Goal: Task Accomplishment & Management: Manage account settings

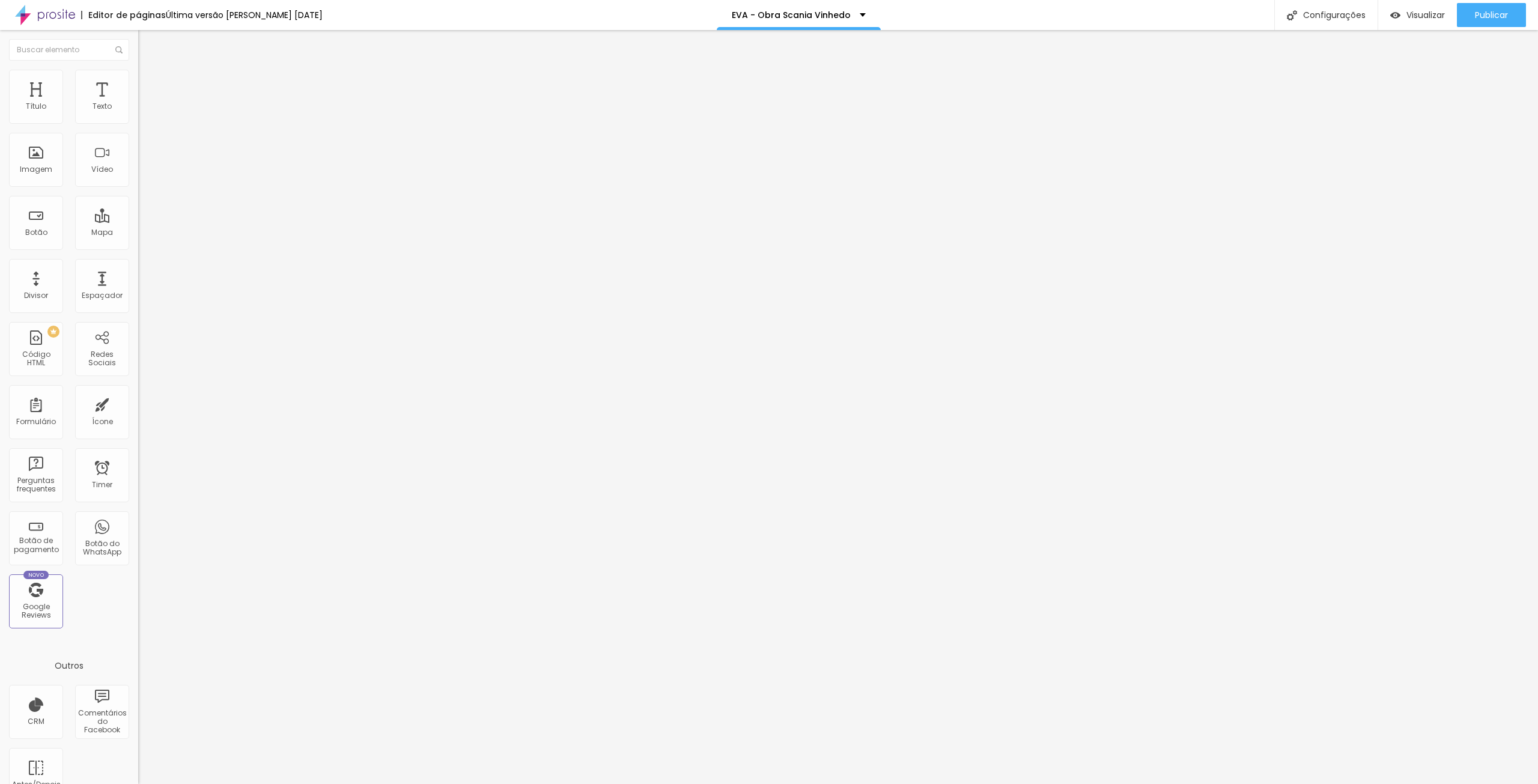
click at [138, 103] on span "Trocar imagem" at bounding box center [171, 98] width 66 height 10
drag, startPoint x: 353, startPoint y: 195, endPoint x: 355, endPoint y: 183, distance: 12.2
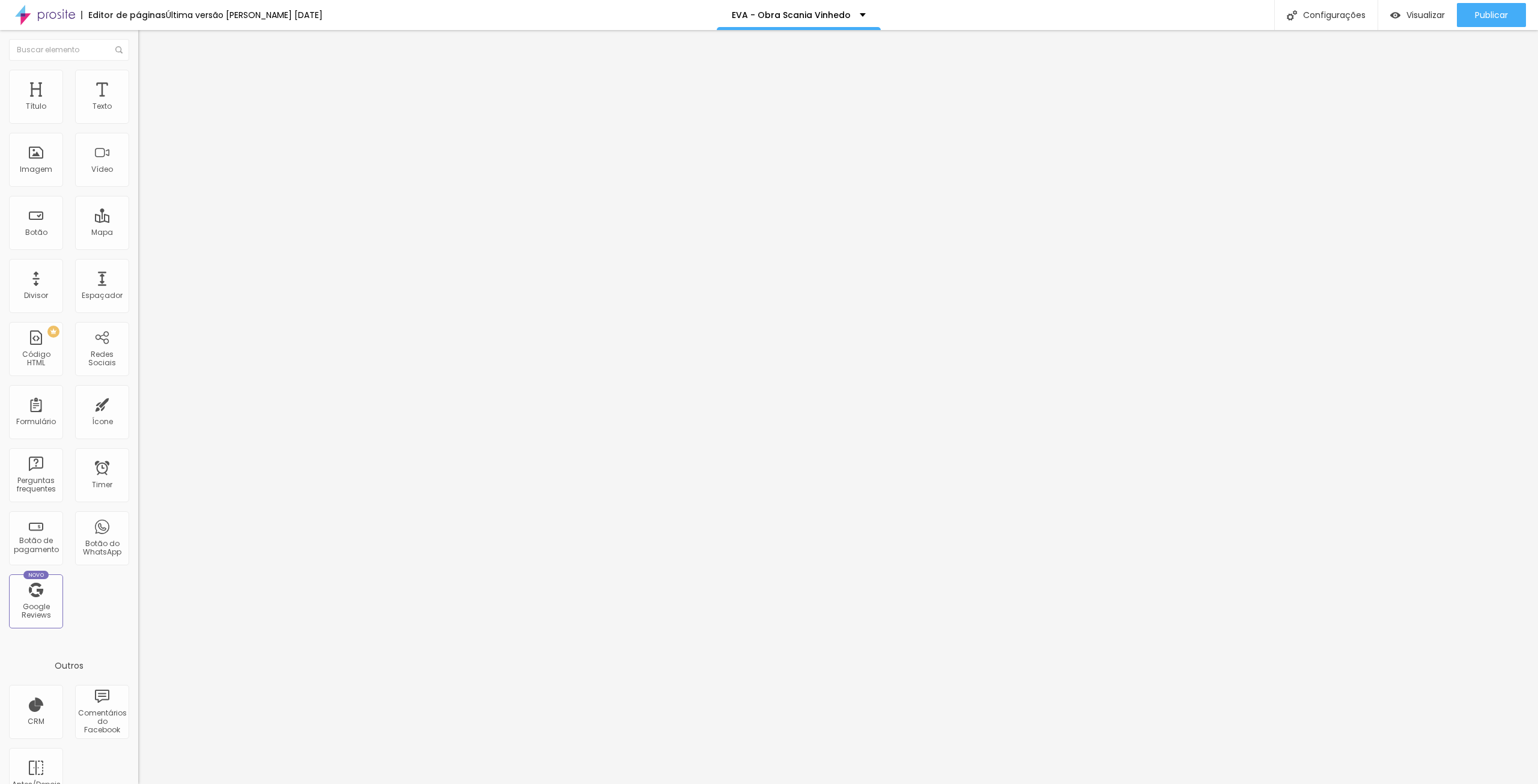
click at [138, 178] on input "05 SETEMBRO 2025" at bounding box center [210, 172] width 144 height 12
type input "12 SETEMBRO 2025"
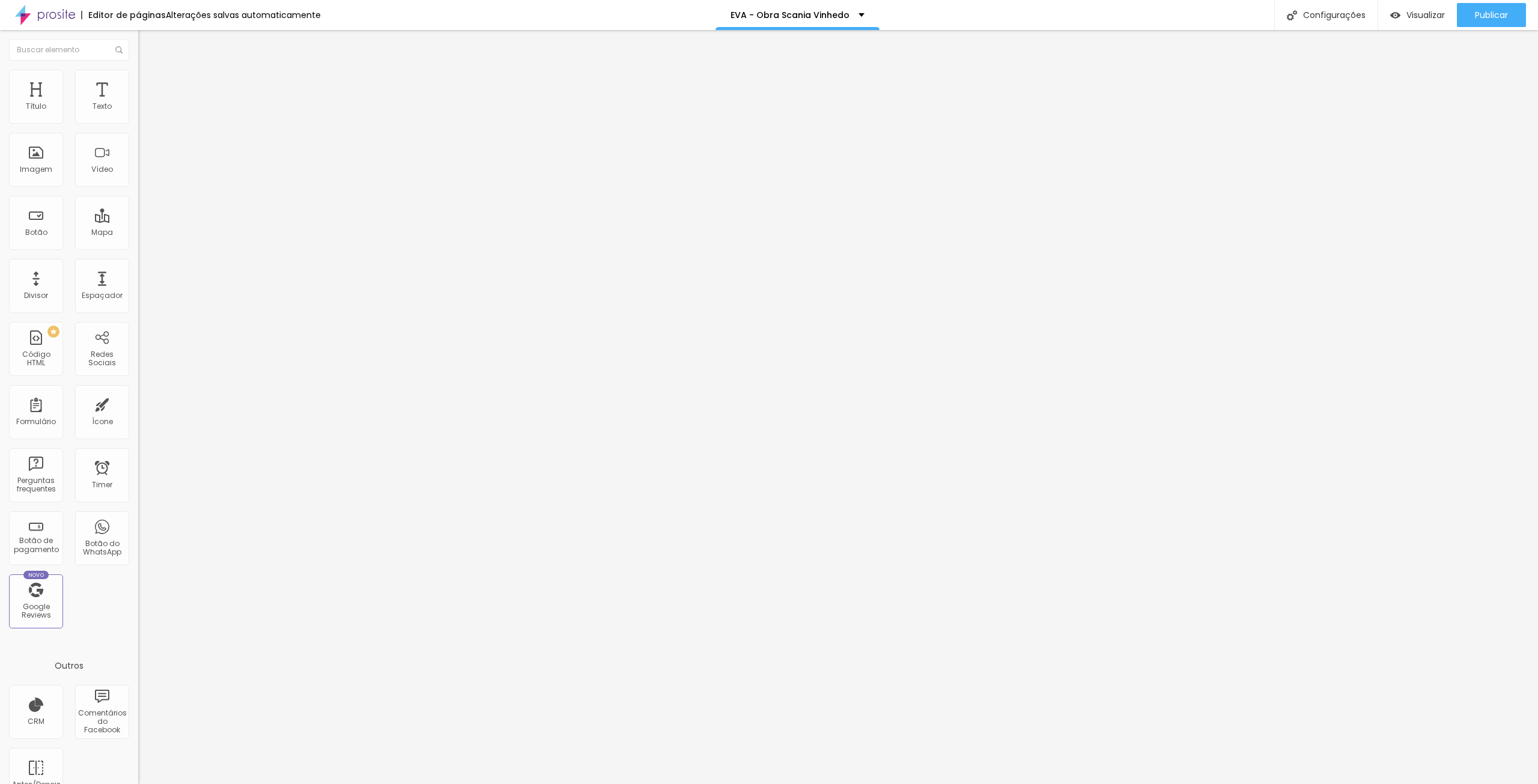
click at [138, 160] on span "Trocar imagem" at bounding box center [171, 155] width 66 height 10
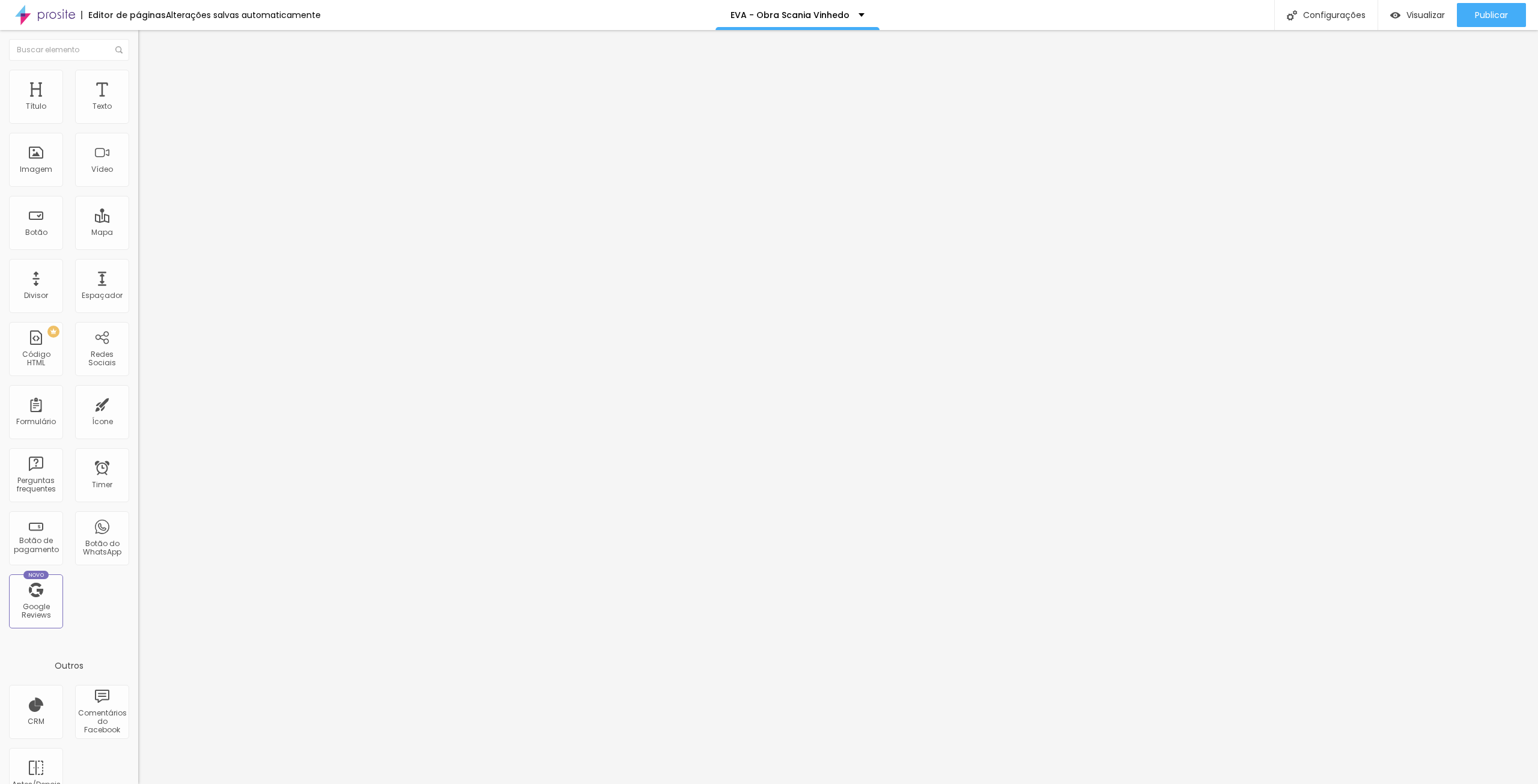
click at [138, 160] on span "Trocar imagem" at bounding box center [171, 155] width 66 height 10
drag, startPoint x: 25, startPoint y: 332, endPoint x: 7, endPoint y: 334, distance: 18.1
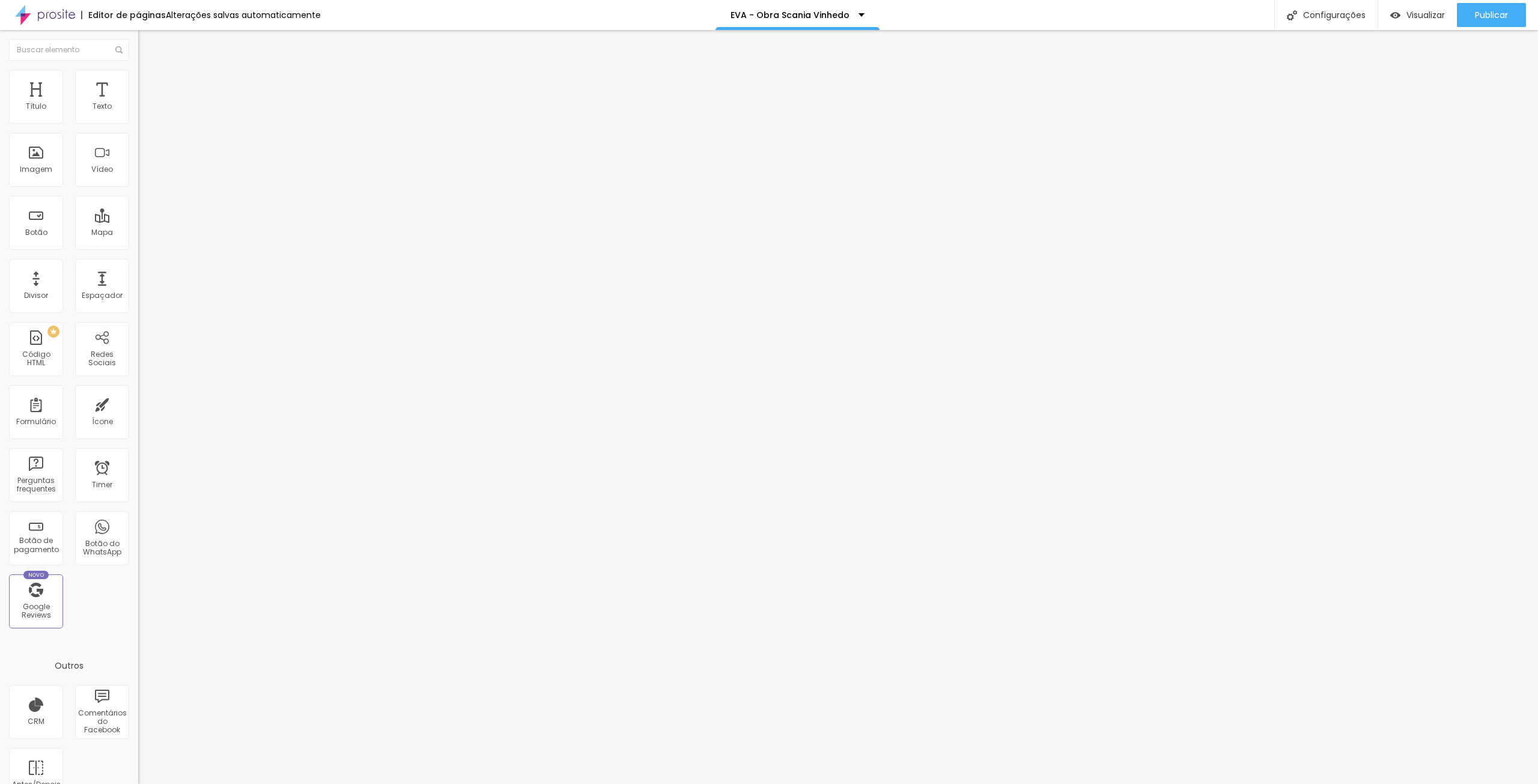
click at [138, 334] on div "Imagem Antes Trocar imagem Descrição Antes 20 JANEIRO 2025 Imagem Depois Trocar…" at bounding box center [207, 223] width 138 height 258
type input "12 SETEMBRO 2025"
click at [1490, 11] on span "Publicar" at bounding box center [1491, 15] width 33 height 10
click at [1413, 16] on span "Visualizar" at bounding box center [1415, 15] width 38 height 10
